Goal: Navigation & Orientation: Understand site structure

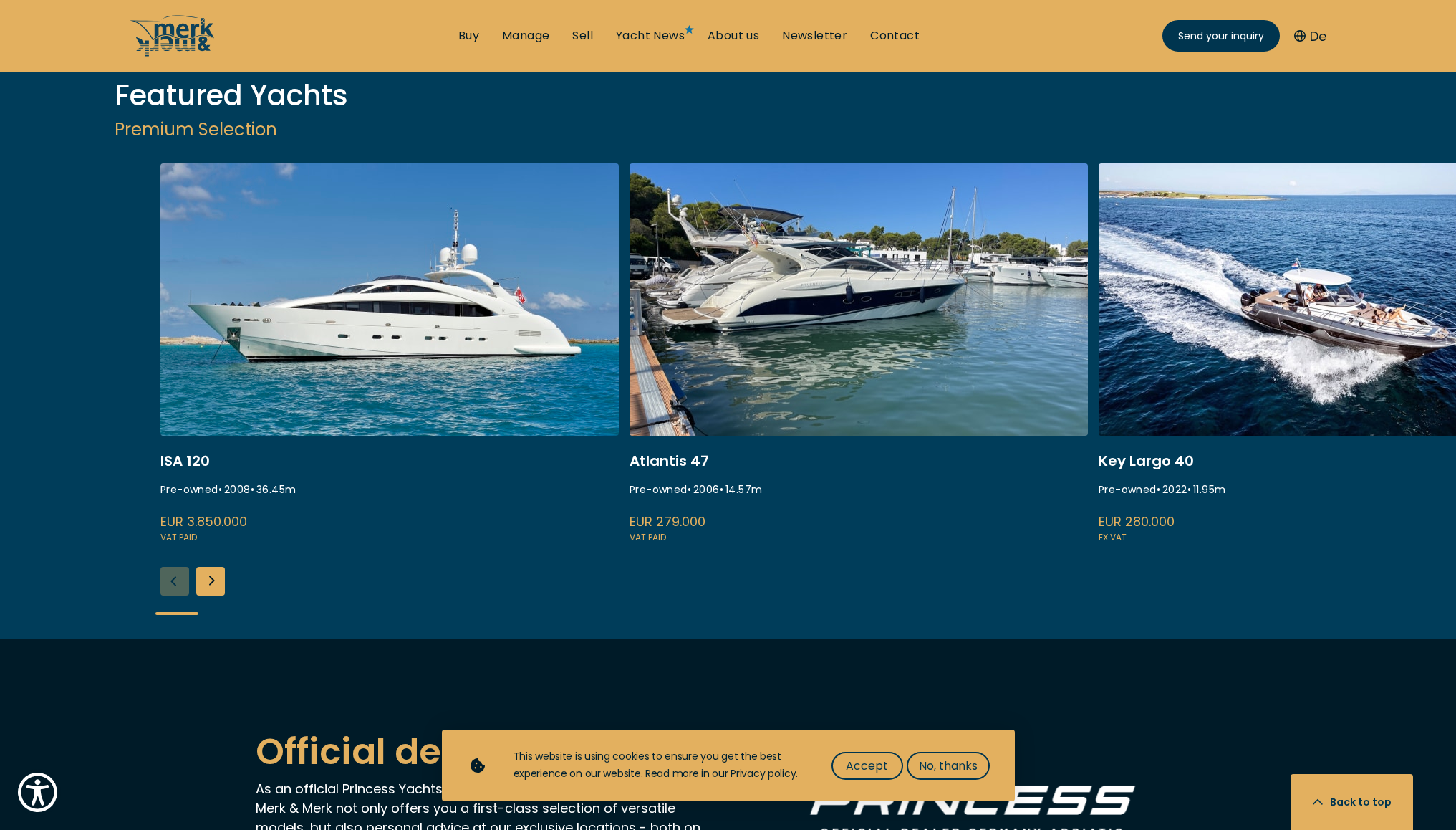
scroll to position [2011, 0]
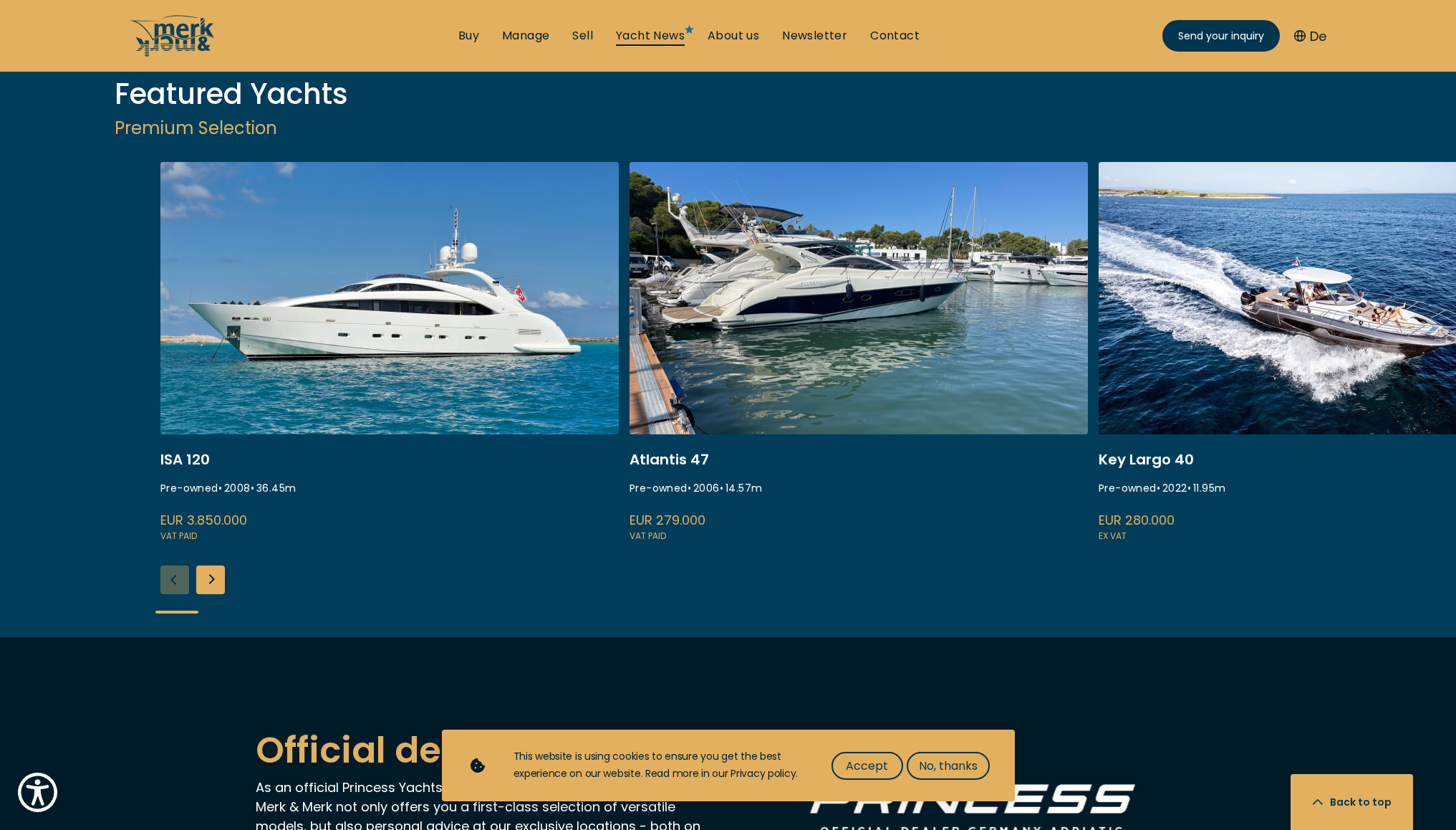
click at [652, 33] on link "Yacht News" at bounding box center [651, 35] width 69 height 16
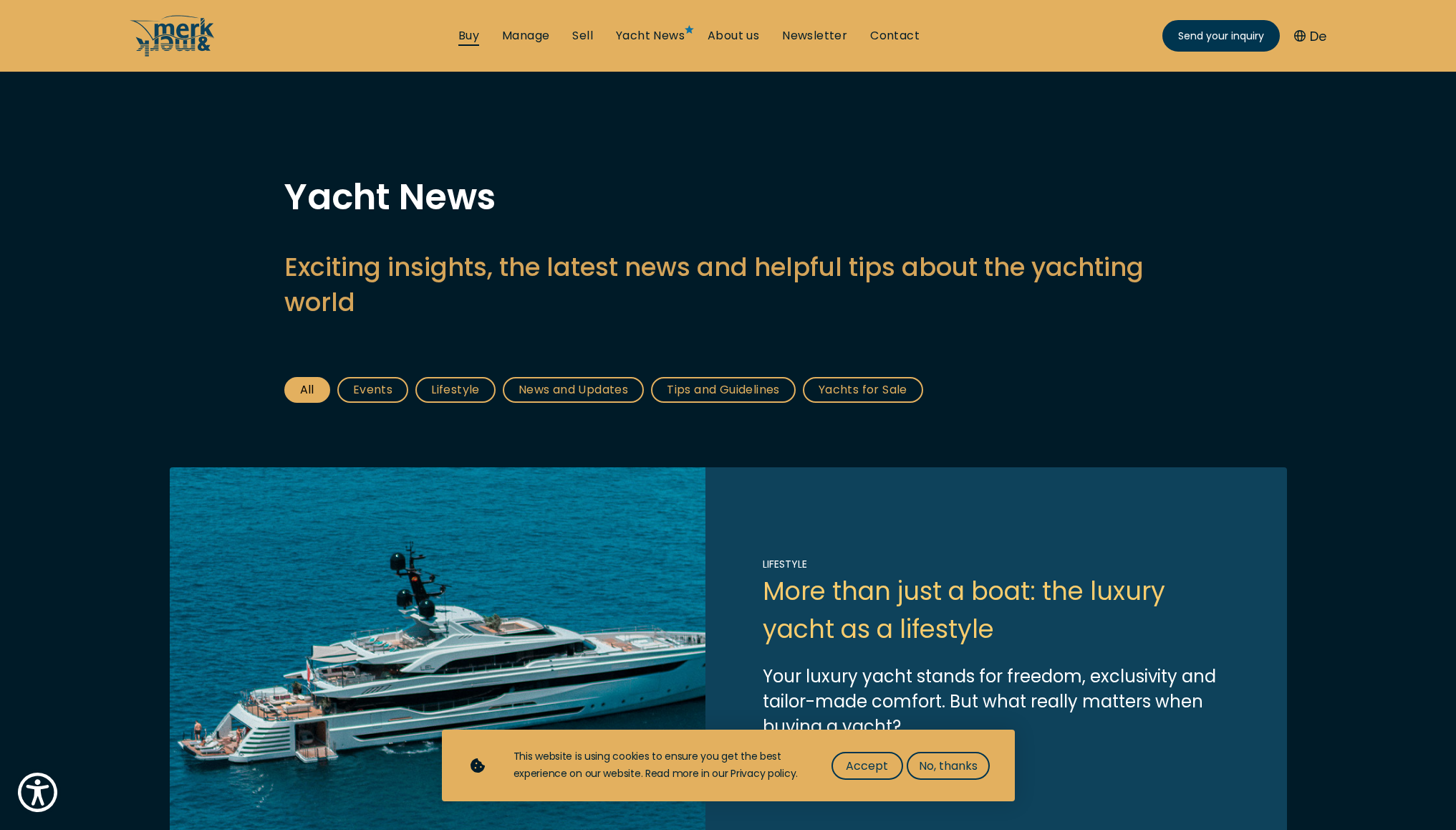
click at [465, 36] on link "Buy" at bounding box center [468, 35] width 21 height 16
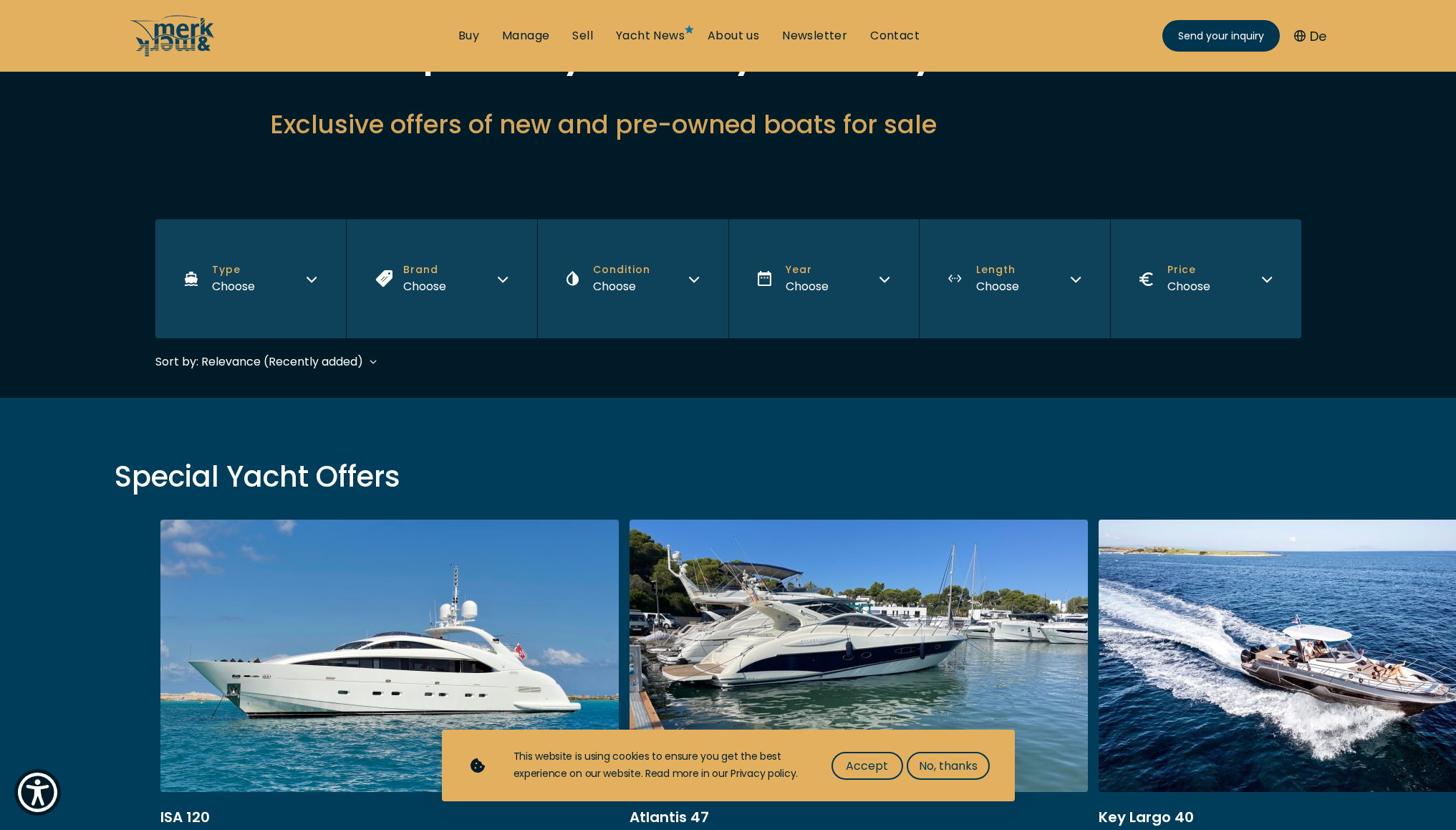
scroll to position [106, 0]
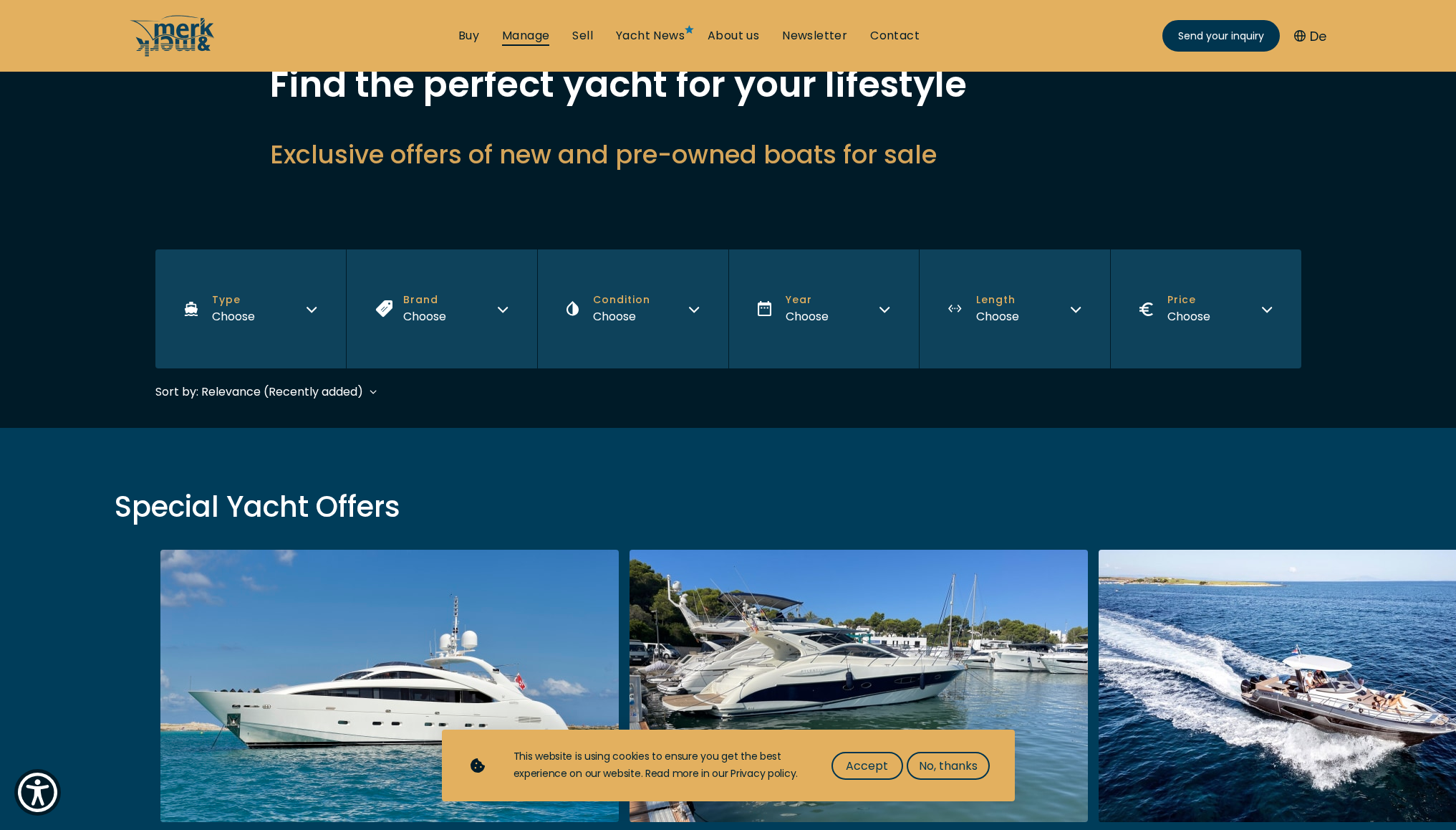
click at [527, 28] on link "Manage" at bounding box center [526, 35] width 47 height 16
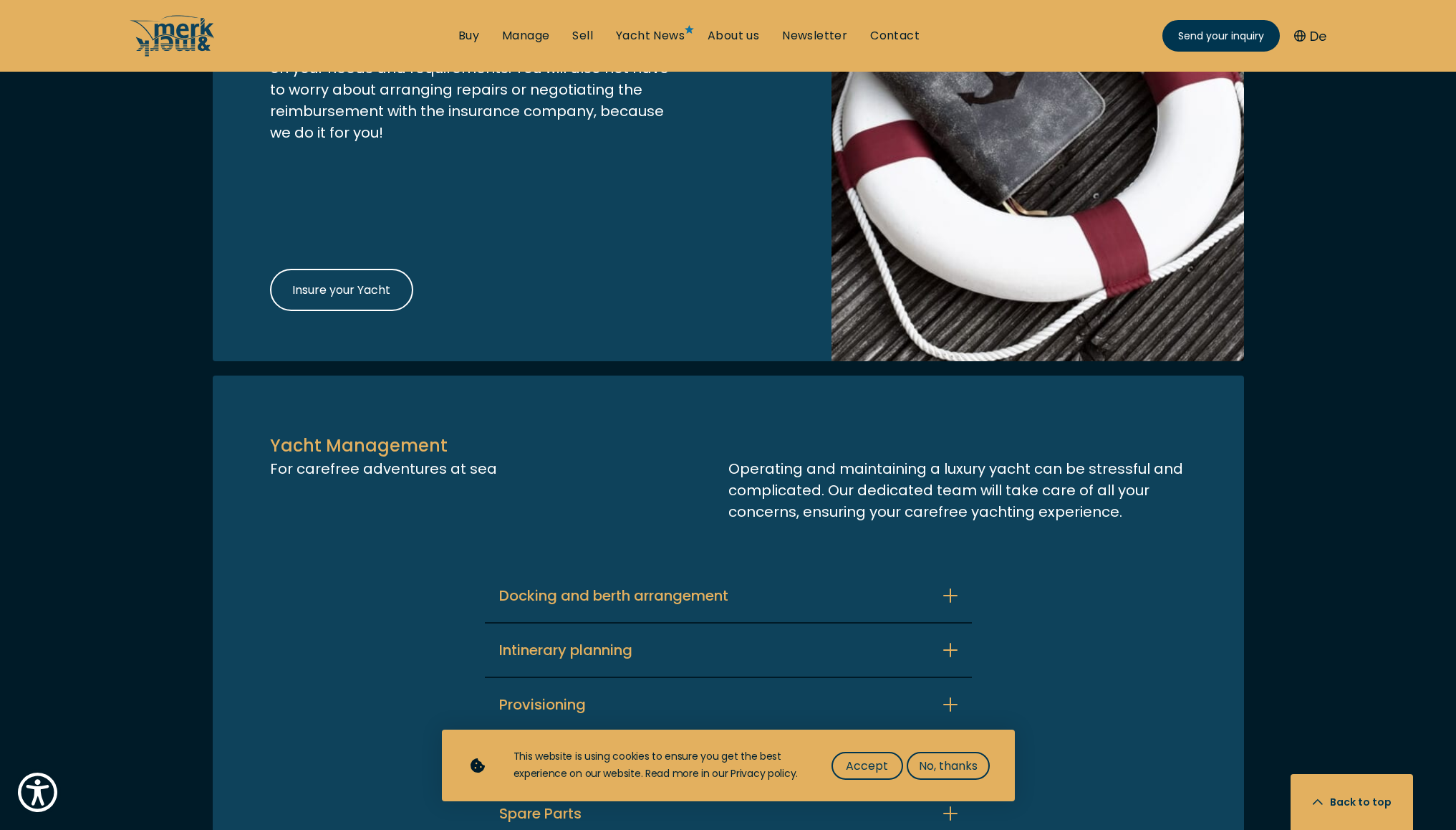
scroll to position [2670, 0]
